Goal: Task Accomplishment & Management: Manage account settings

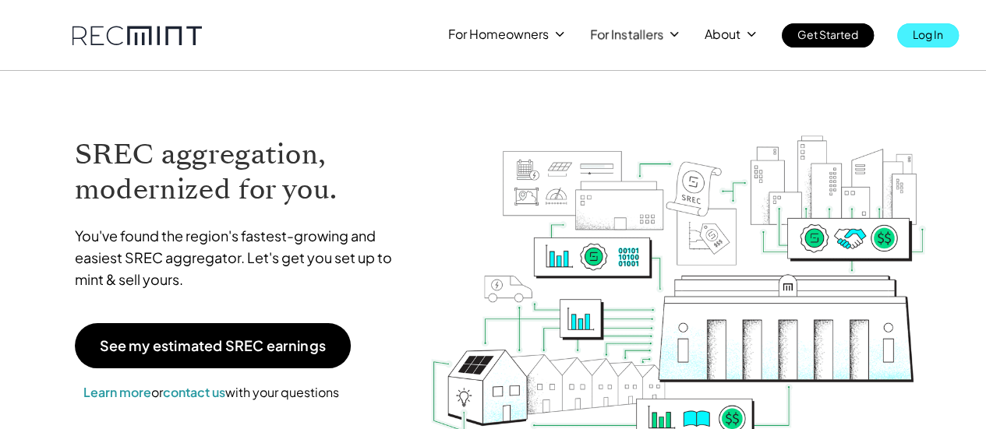
click at [907, 35] on link "Log In" at bounding box center [928, 35] width 62 height 24
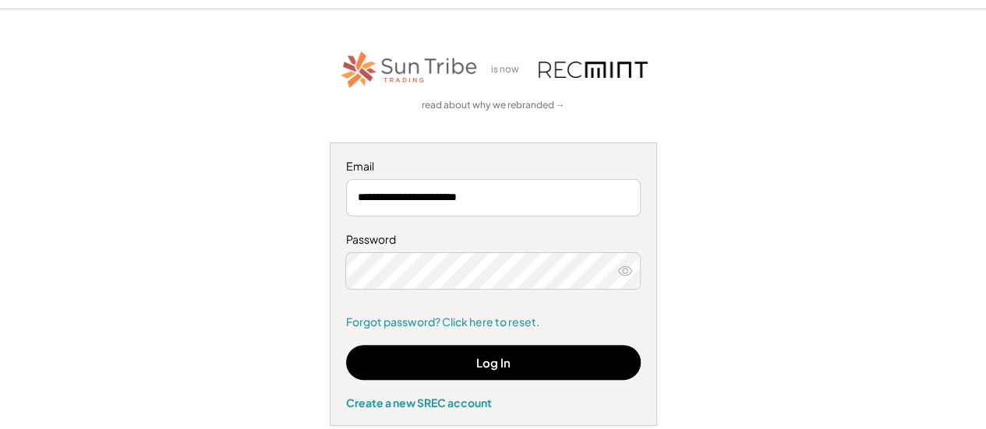
scroll to position [62, 0]
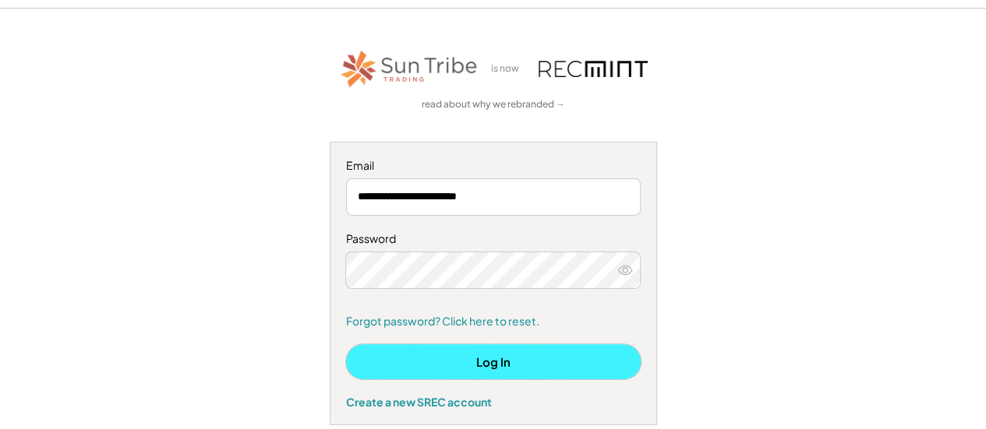
click at [577, 362] on button "Log In" at bounding box center [493, 362] width 295 height 35
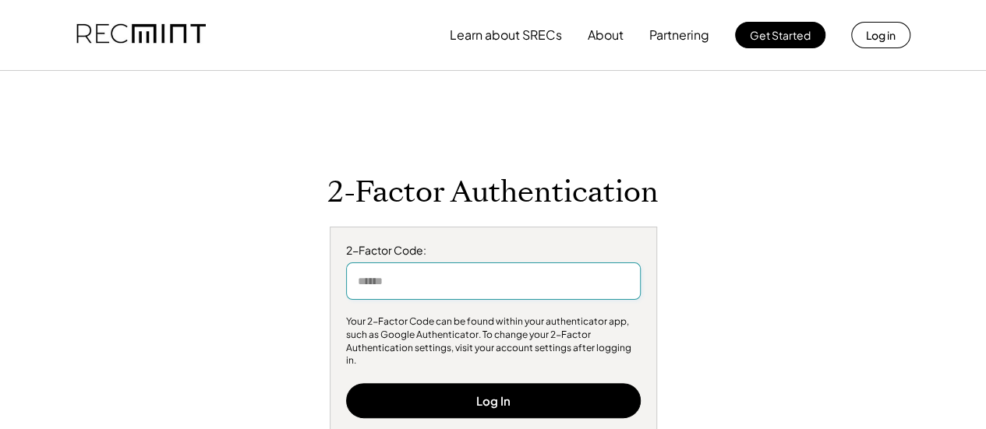
click at [586, 290] on input "input" at bounding box center [493, 281] width 295 height 37
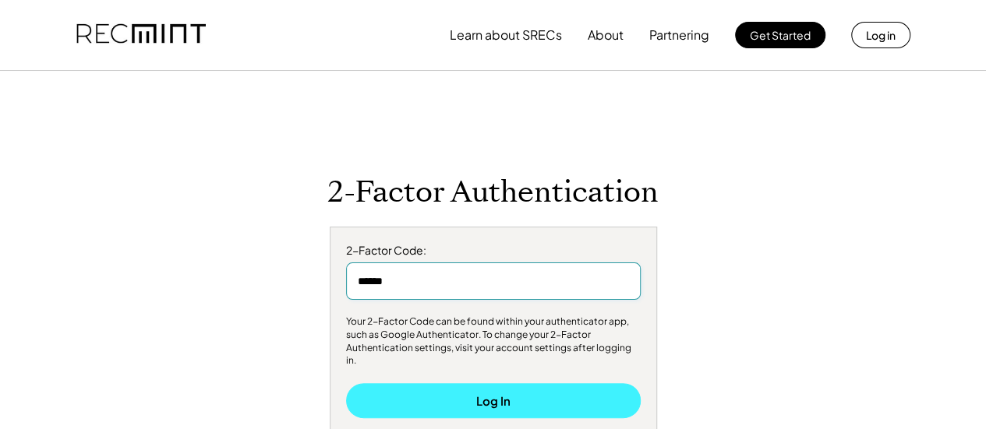
type input "******"
click at [514, 397] on button "Log In" at bounding box center [493, 400] width 295 height 35
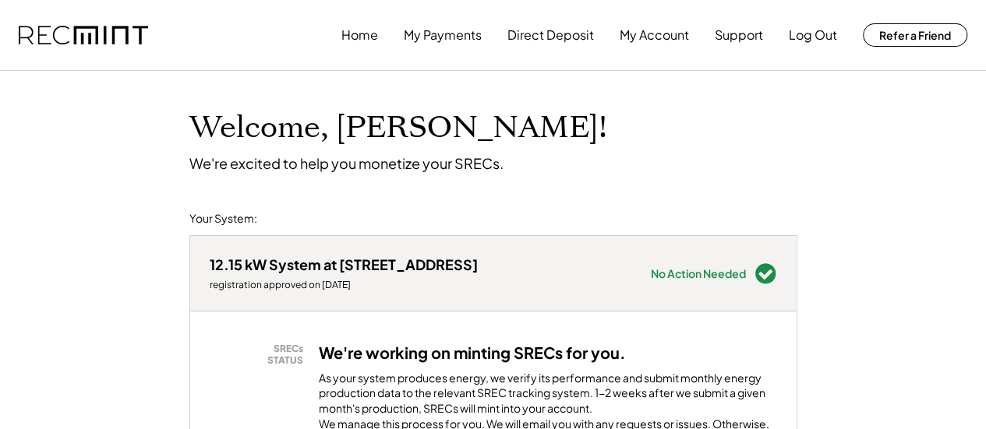
scroll to position [376, 0]
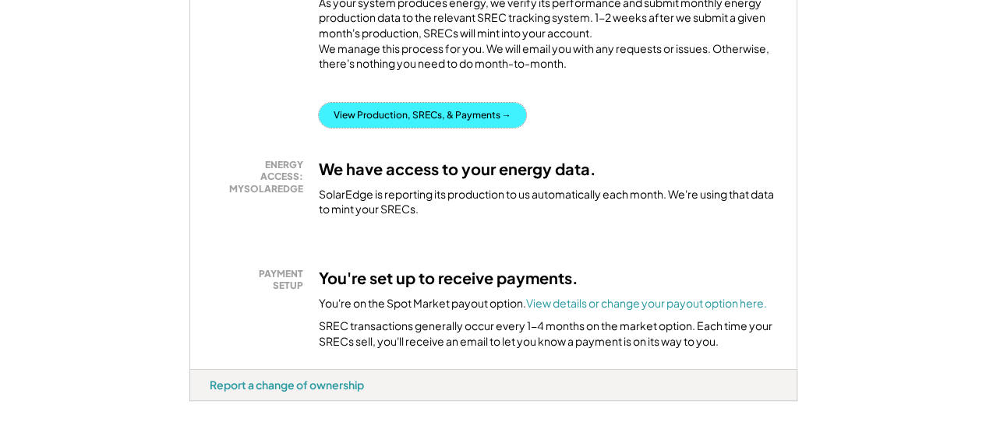
click at [494, 128] on button "View Production, SRECs, & Payments →" at bounding box center [422, 115] width 207 height 25
